Goal: Information Seeking & Learning: Learn about a topic

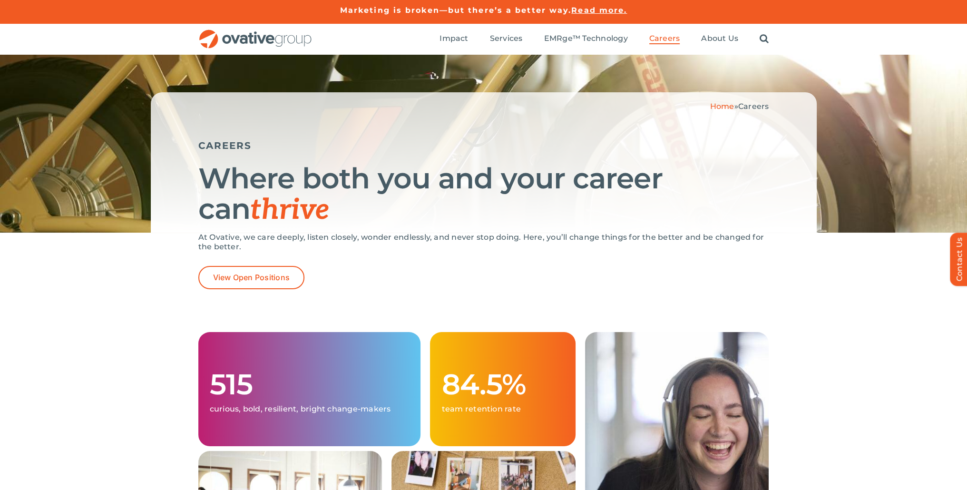
drag, startPoint x: 513, startPoint y: 226, endPoint x: 515, endPoint y: 240, distance: 14.5
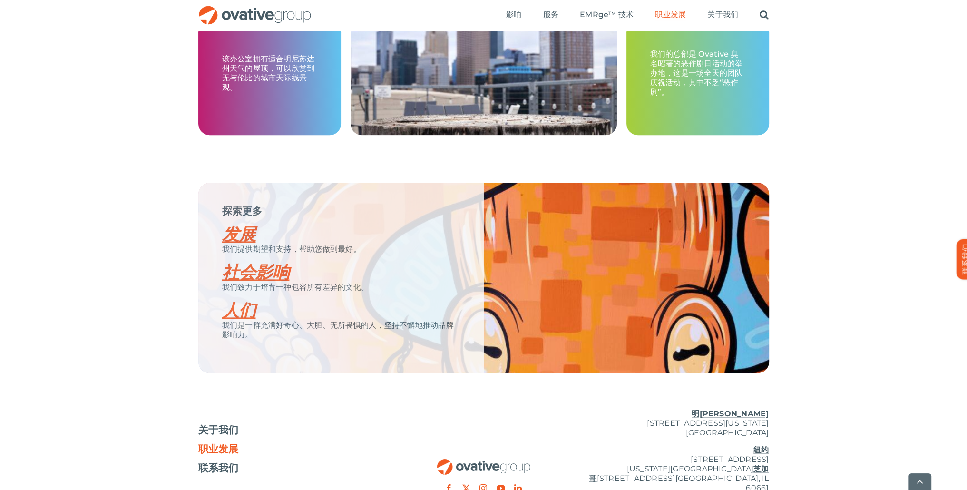
scroll to position [1678, 0]
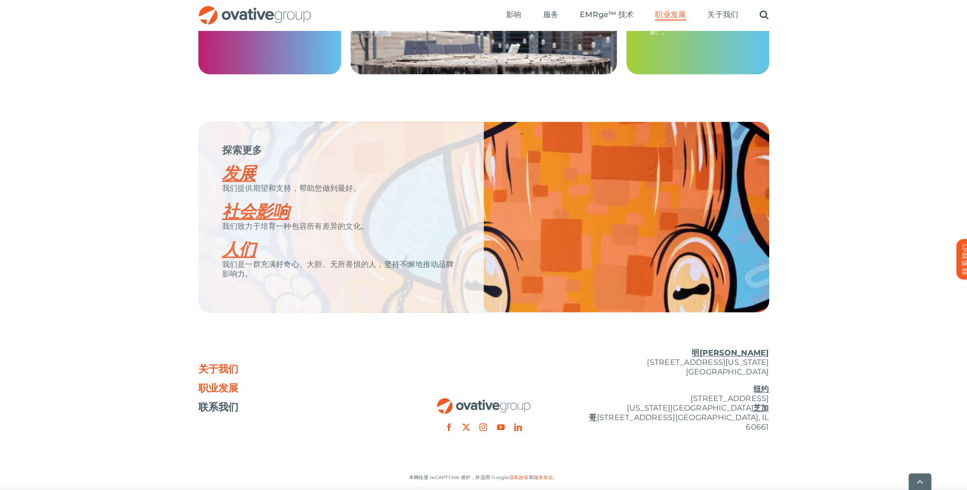
click at [234, 363] on font "关于我们" at bounding box center [218, 369] width 40 height 12
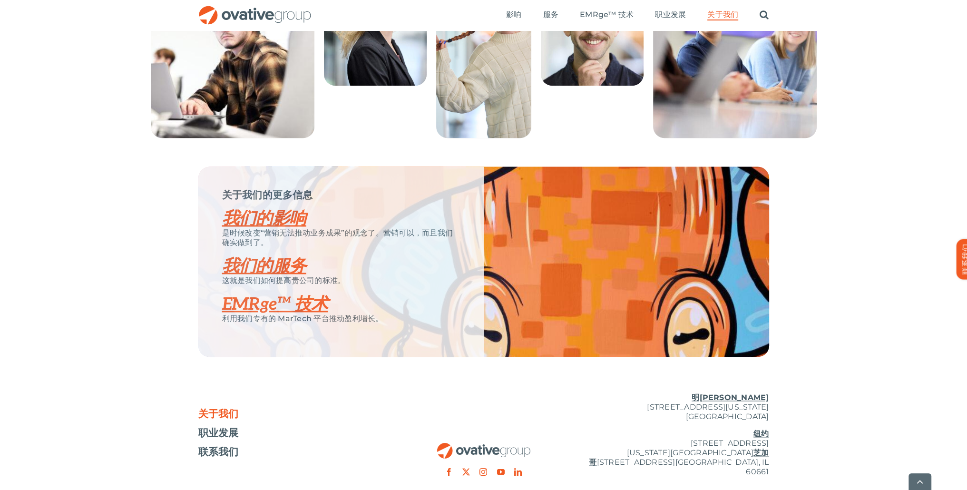
scroll to position [1898, 0]
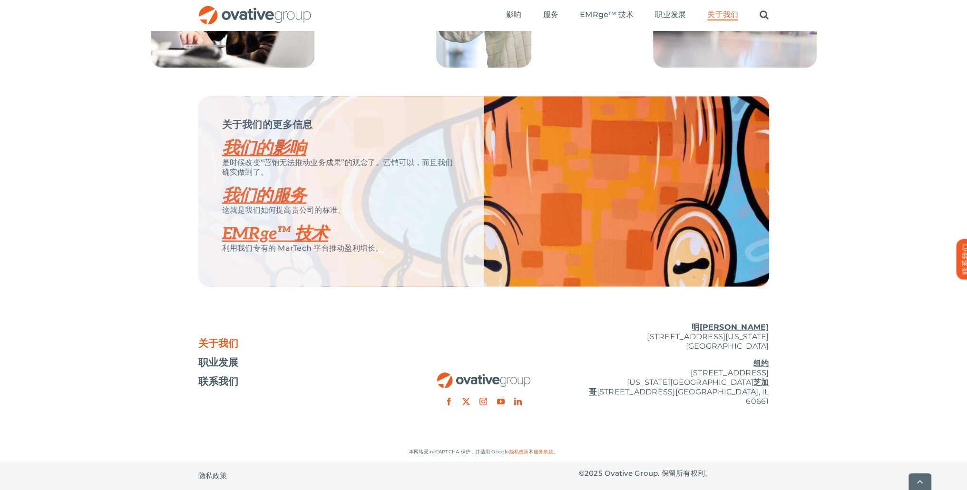
click at [263, 154] on font "我们的影响" at bounding box center [264, 148] width 84 height 21
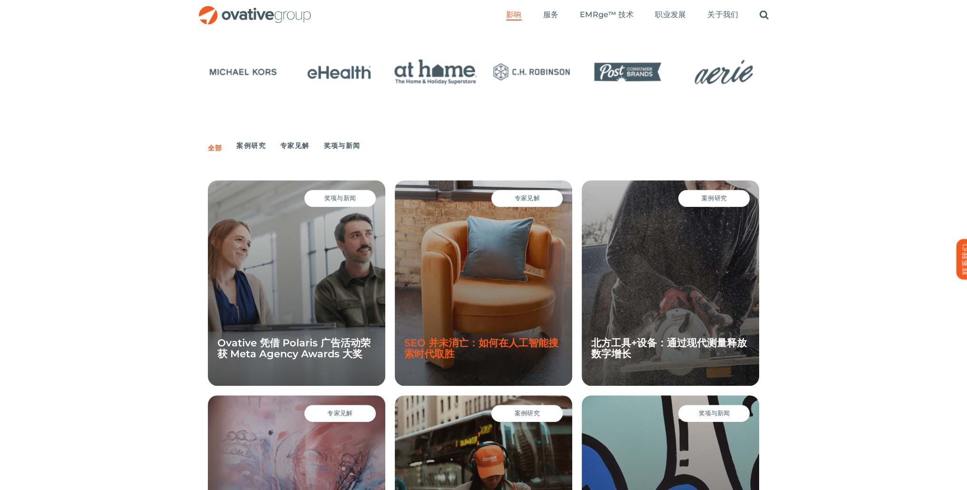
scroll to position [304, 0]
